Goal: Navigation & Orientation: Find specific page/section

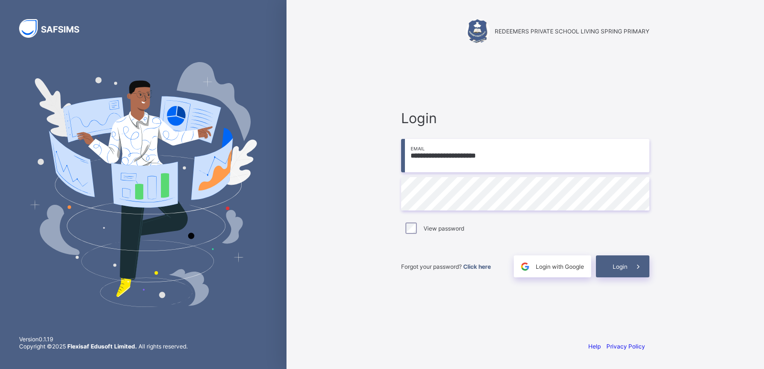
type input "**********"
click at [606, 267] on div "Login" at bounding box center [622, 266] width 53 height 22
click at [420, 148] on input "email" at bounding box center [525, 155] width 248 height 33
type input "**********"
click at [619, 267] on span "Login" at bounding box center [619, 266] width 15 height 7
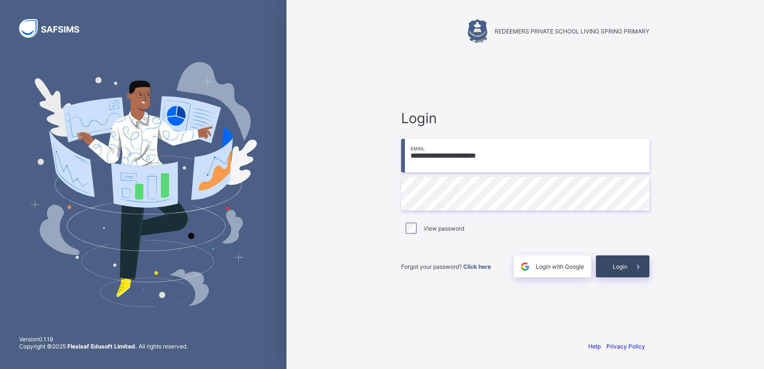
click at [619, 267] on span "Login" at bounding box center [619, 266] width 15 height 7
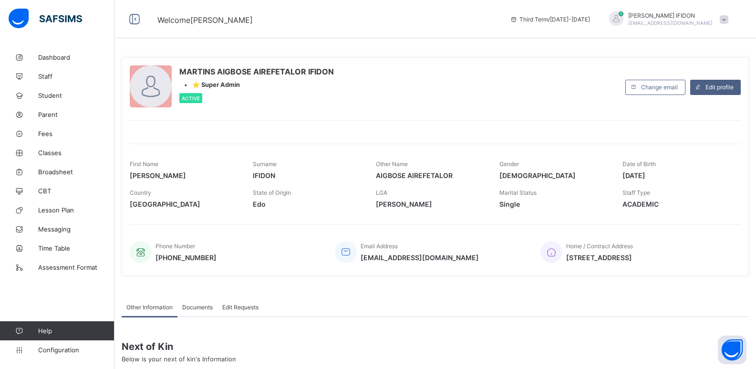
click at [523, 96] on div "MARTINS AIGBOSE AIREFETALOR IFIDON • ⭐ Super Admin Active" at bounding box center [375, 86] width 491 height 43
click at [48, 116] on span "Parent" at bounding box center [76, 115] width 76 height 8
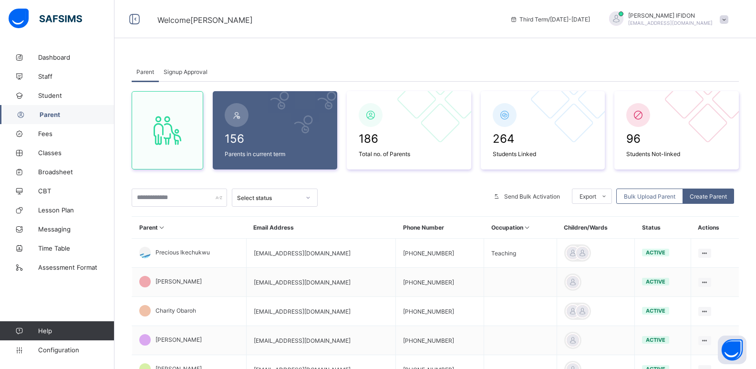
click at [176, 79] on div "Signup Approval" at bounding box center [185, 71] width 53 height 19
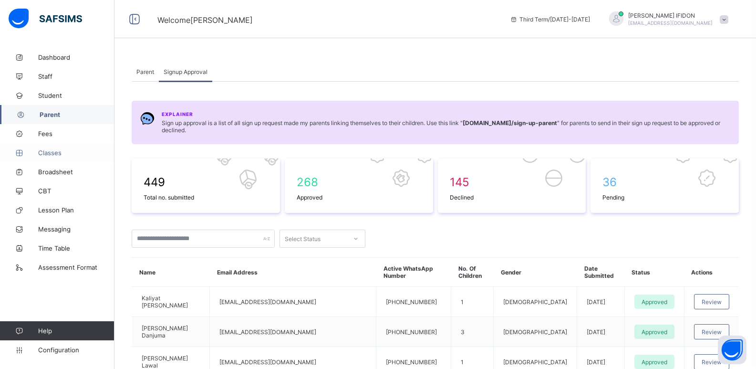
click at [47, 149] on span "Classes" at bounding box center [76, 153] width 76 height 8
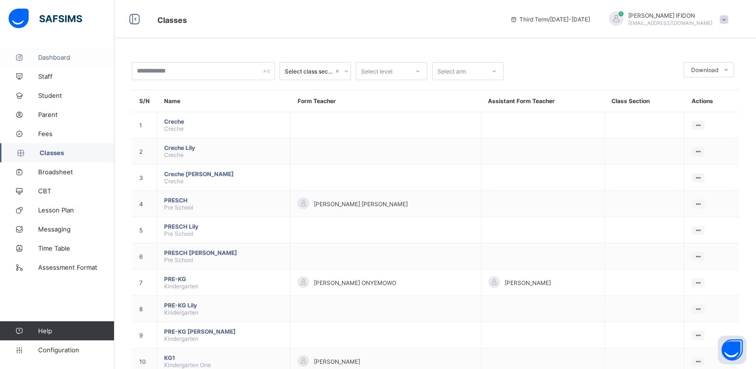
click at [48, 66] on link "Dashboard" at bounding box center [57, 57] width 115 height 19
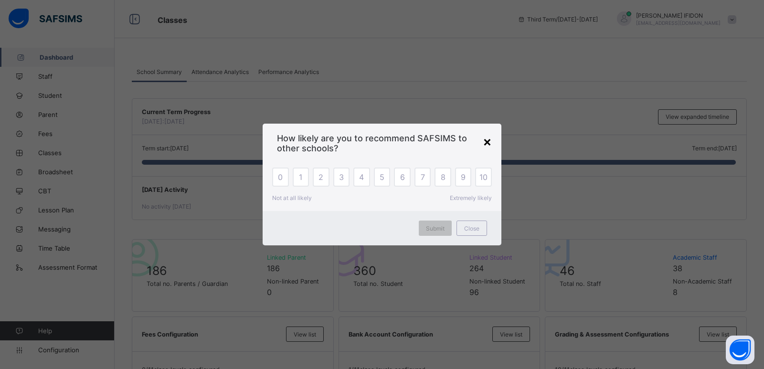
click at [487, 140] on div "×" at bounding box center [487, 141] width 9 height 16
